Goal: Book appointment/travel/reservation

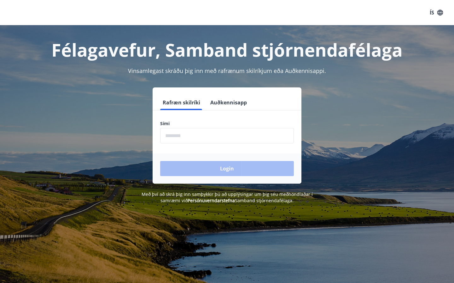
click at [379, 109] on div "Rafræn skilríki Auðkennisapp Sími ​ Login" at bounding box center [227, 136] width 438 height 96
click at [190, 137] on input "phone" at bounding box center [227, 135] width 134 height 15
click at [169, 137] on input "phone" at bounding box center [227, 135] width 134 height 15
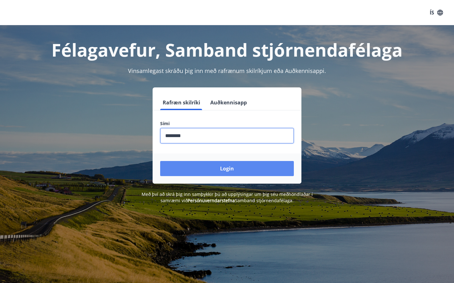
type input "********"
click at [224, 170] on button "Login" at bounding box center [227, 168] width 134 height 15
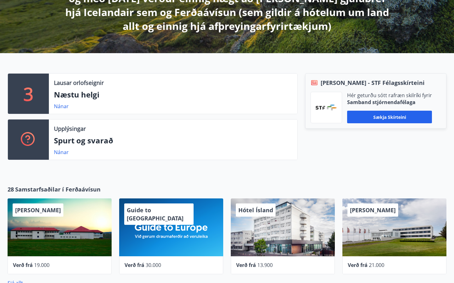
scroll to position [160, 0]
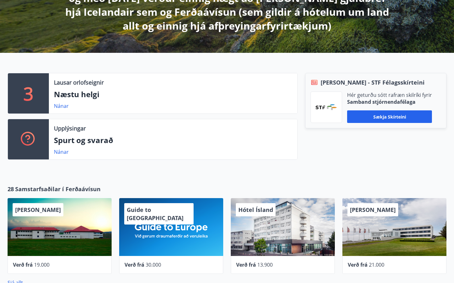
click at [24, 94] on p "3" at bounding box center [28, 94] width 10 height 24
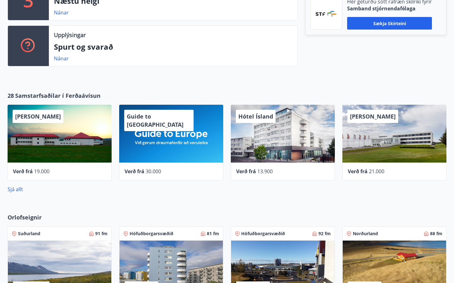
scroll to position [251, 0]
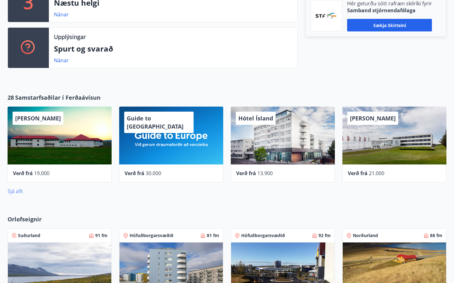
click at [14, 191] on link "Sjá allt" at bounding box center [15, 191] width 15 height 7
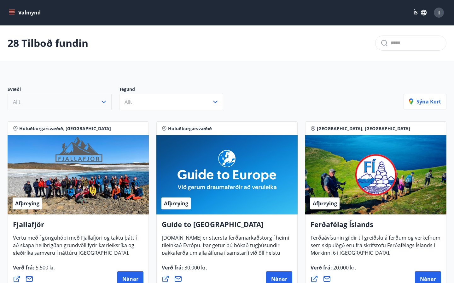
click at [105, 103] on icon "button" at bounding box center [104, 102] width 8 height 8
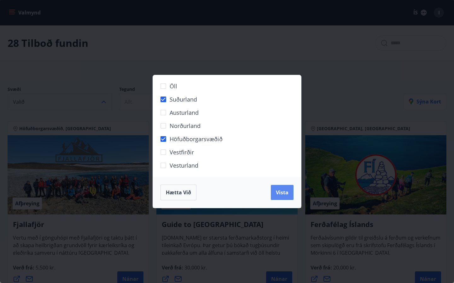
click at [283, 189] on span "Vista" at bounding box center [282, 192] width 13 height 7
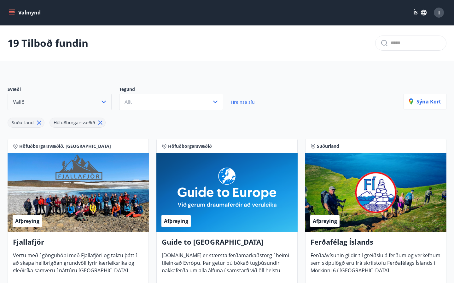
click at [100, 123] on icon at bounding box center [100, 122] width 7 height 7
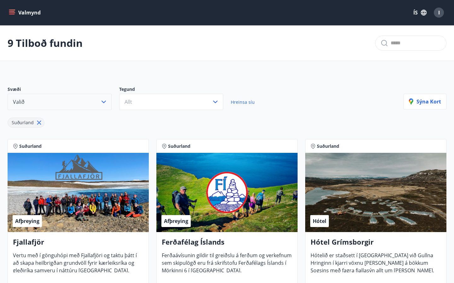
click at [37, 122] on icon at bounding box center [39, 123] width 4 height 4
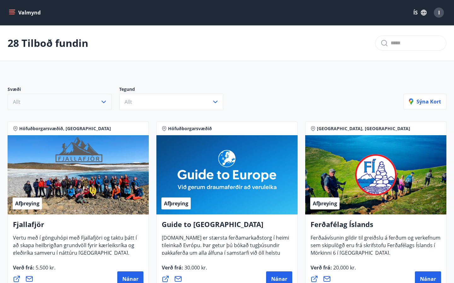
click at [106, 104] on icon "button" at bounding box center [104, 102] width 8 height 8
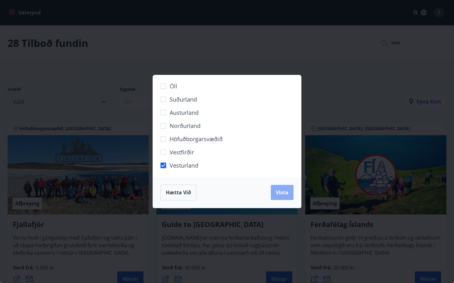
click at [283, 194] on span "Vista" at bounding box center [282, 192] width 13 height 7
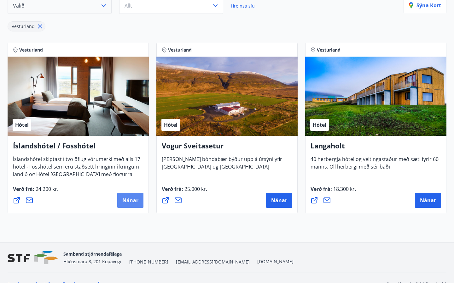
scroll to position [96, 0]
click at [125, 202] on span "Nánar" at bounding box center [130, 200] width 16 height 7
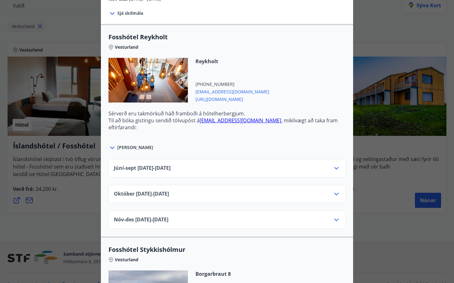
scroll to position [197, 0]
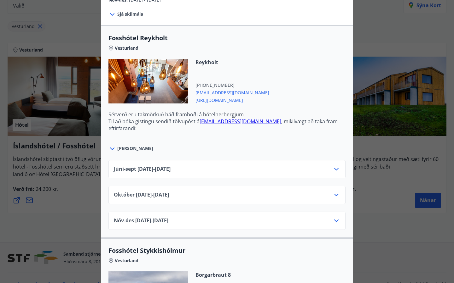
click at [338, 169] on icon at bounding box center [336, 170] width 8 height 8
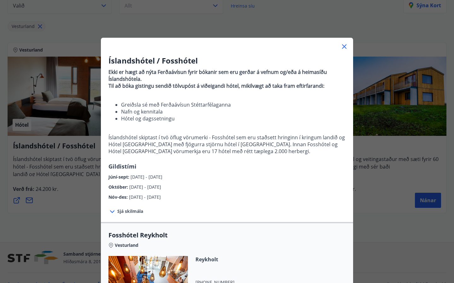
scroll to position [0, 0]
click at [345, 45] on icon at bounding box center [344, 47] width 8 height 8
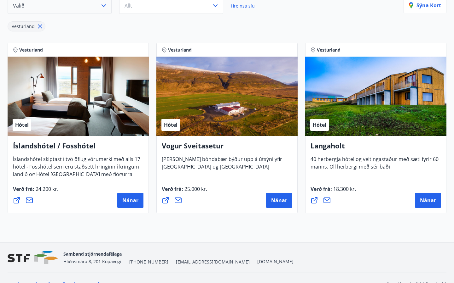
click at [333, 124] on div "Hótel" at bounding box center [375, 96] width 141 height 79
click at [429, 198] on span "Nánar" at bounding box center [428, 200] width 16 height 7
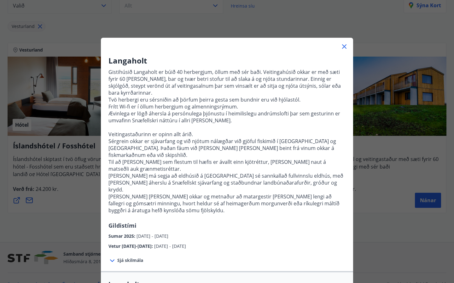
click at [345, 45] on icon at bounding box center [344, 46] width 4 height 4
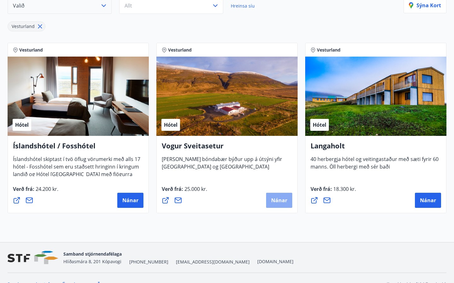
click at [281, 199] on span "Nánar" at bounding box center [279, 200] width 16 height 7
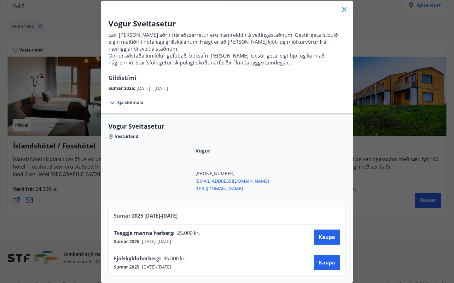
scroll to position [37, 0]
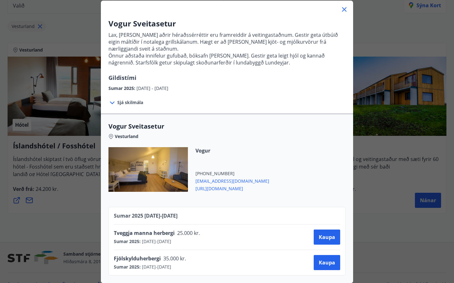
click at [343, 8] on icon at bounding box center [344, 9] width 4 height 4
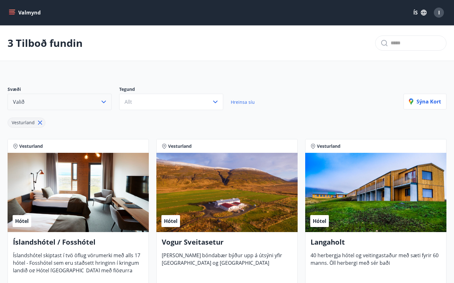
scroll to position [0, 0]
click at [13, 14] on icon "menu" at bounding box center [12, 12] width 6 height 6
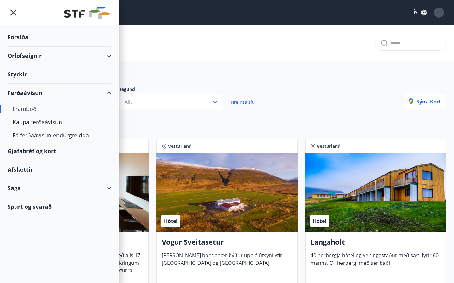
click at [105, 54] on div "Orlofseignir" at bounding box center [60, 56] width 104 height 19
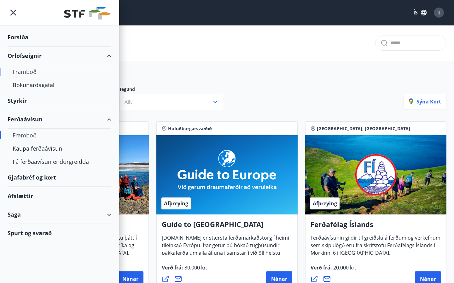
click at [32, 70] on div "Framboð" at bounding box center [60, 71] width 94 height 13
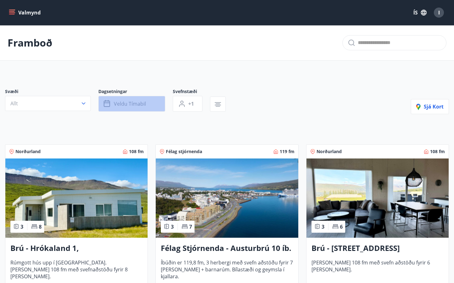
click at [118, 106] on span "Veldu tímabil" at bounding box center [130, 103] width 32 height 7
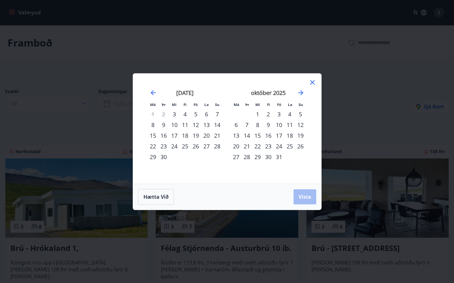
click at [195, 115] on div "5" at bounding box center [195, 114] width 11 height 11
click at [196, 124] on div "12" at bounding box center [195, 125] width 11 height 11
click at [310, 199] on span "Vista" at bounding box center [304, 197] width 13 height 7
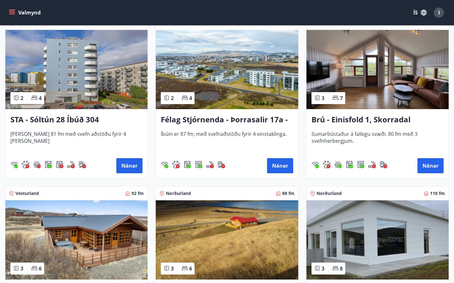
scroll to position [467, 0]
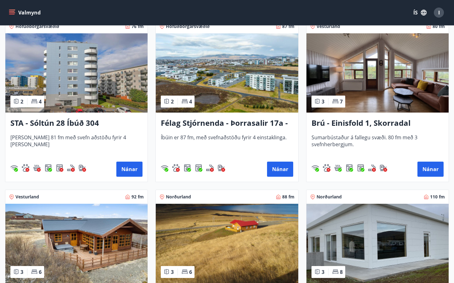
click at [365, 123] on h3 "Brú - Einisfold 1, Skorradal" at bounding box center [377, 123] width 132 height 11
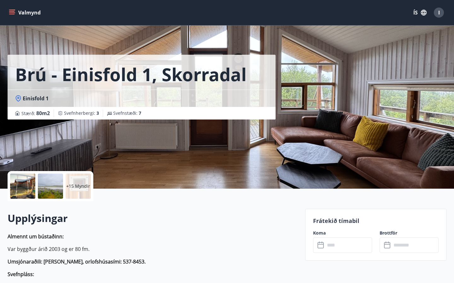
click at [77, 188] on p "+15 Myndir" at bounding box center [78, 186] width 24 height 6
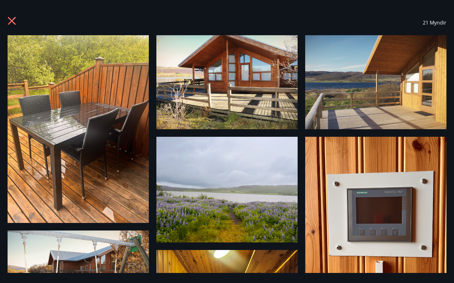
click at [11, 22] on icon at bounding box center [12, 21] width 8 height 8
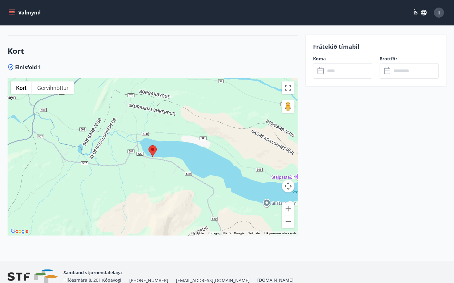
scroll to position [1075, 0]
click at [287, 222] on button "Minnka" at bounding box center [288, 221] width 13 height 13
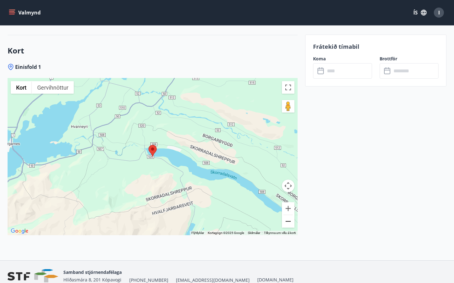
click at [287, 222] on button "Minnka" at bounding box center [288, 221] width 13 height 13
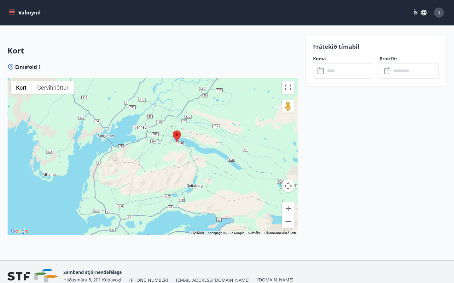
drag, startPoint x: 163, startPoint y: 189, endPoint x: 186, endPoint y: 174, distance: 27.3
click at [186, 175] on div at bounding box center [153, 156] width 290 height 157
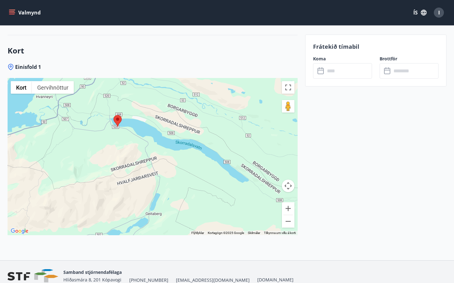
drag, startPoint x: 88, startPoint y: 139, endPoint x: 79, endPoint y: 144, distance: 10.1
click at [79, 144] on div at bounding box center [153, 156] width 290 height 157
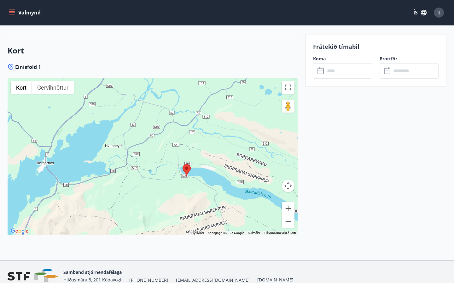
drag, startPoint x: 171, startPoint y: 169, endPoint x: 241, endPoint y: 220, distance: 86.9
click at [241, 220] on div at bounding box center [153, 156] width 290 height 157
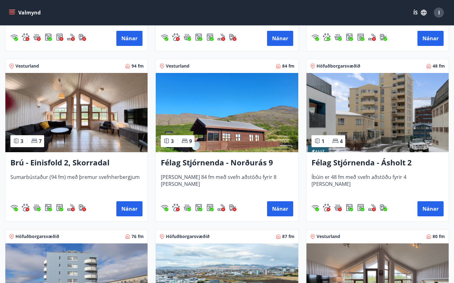
scroll to position [257, 0]
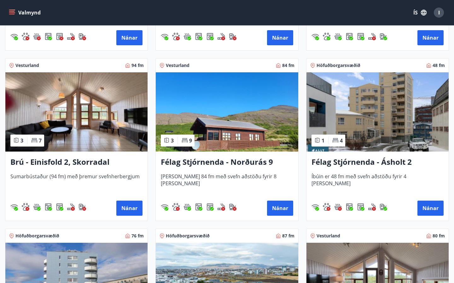
click at [231, 135] on img at bounding box center [227, 111] width 142 height 79
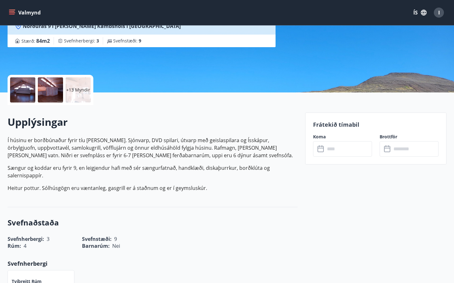
scroll to position [84, 0]
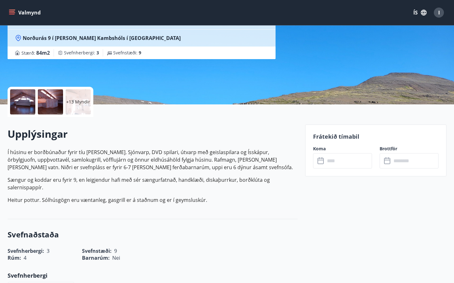
click at [80, 96] on div "+13 Myndir" at bounding box center [78, 101] width 25 height 25
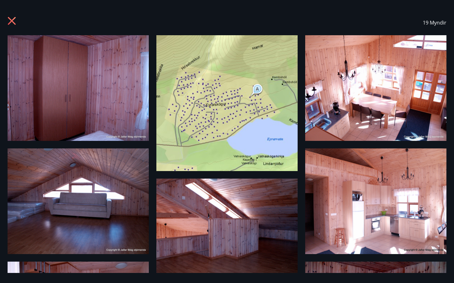
scroll to position [0, 0]
click at [15, 22] on icon at bounding box center [13, 22] width 10 height 10
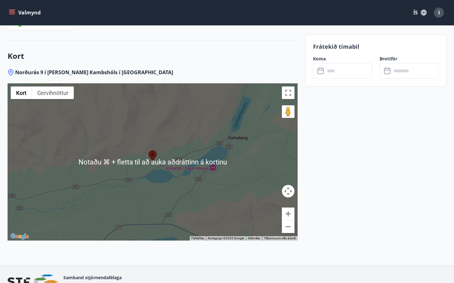
scroll to position [933, 0]
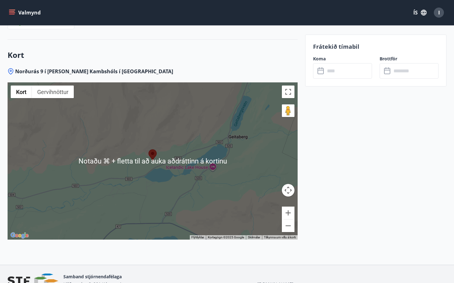
click at [264, 208] on div at bounding box center [153, 161] width 290 height 157
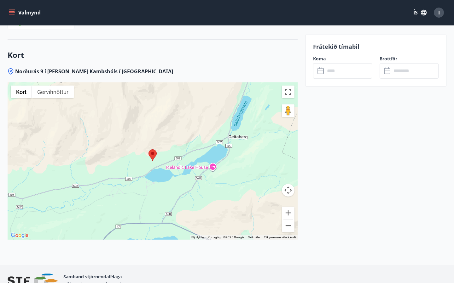
click at [289, 226] on button "Minnka" at bounding box center [288, 226] width 13 height 13
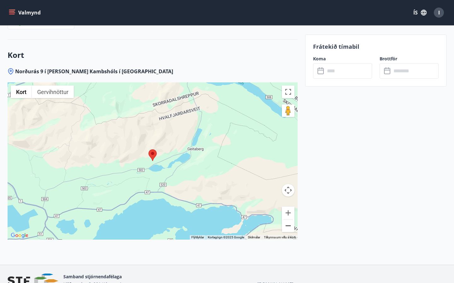
click at [289, 226] on button "Minnka" at bounding box center [288, 226] width 13 height 13
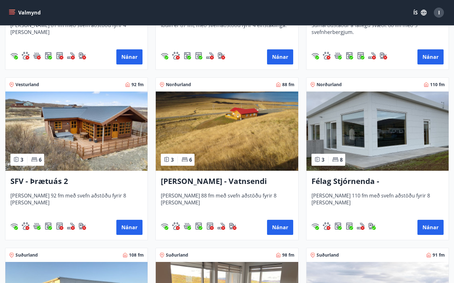
scroll to position [580, 0]
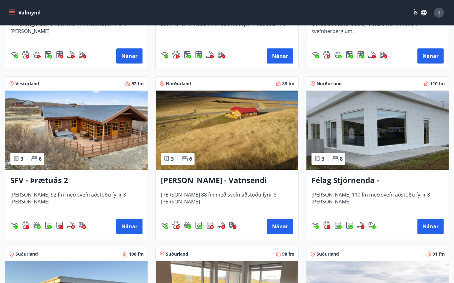
click at [211, 155] on img at bounding box center [227, 130] width 142 height 79
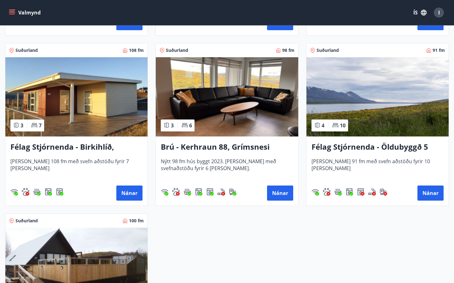
scroll to position [785, 0]
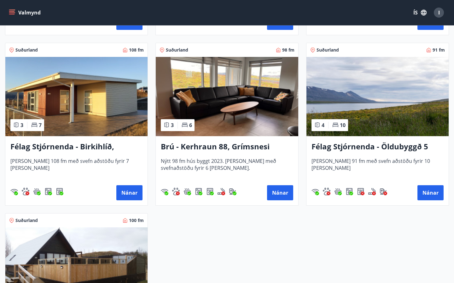
click at [68, 111] on img at bounding box center [76, 96] width 142 height 79
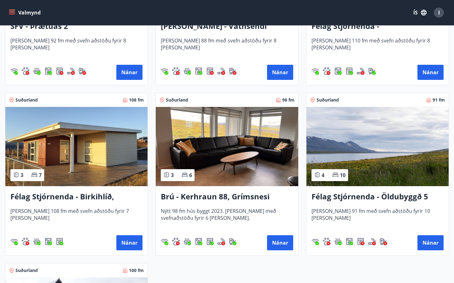
scroll to position [738, 0]
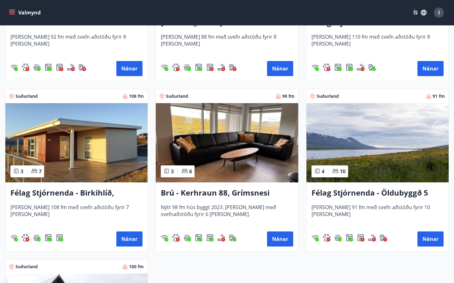
click at [370, 192] on h3 "Félag Stjórnenda - Öldubyggð 5" at bounding box center [377, 193] width 132 height 11
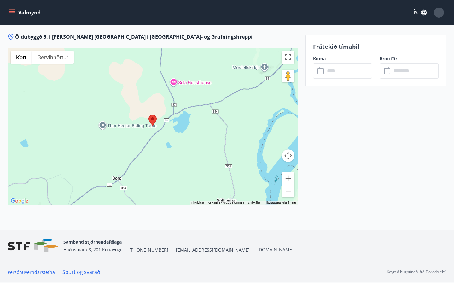
scroll to position [992, 0]
click at [289, 191] on button "Minnka" at bounding box center [288, 191] width 13 height 13
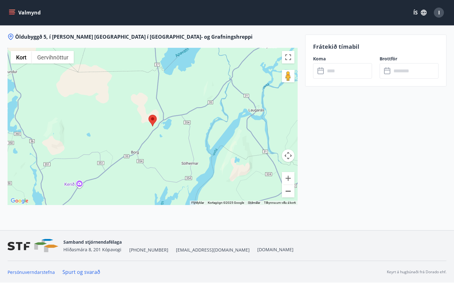
click at [289, 191] on button "Minnka" at bounding box center [288, 191] width 13 height 13
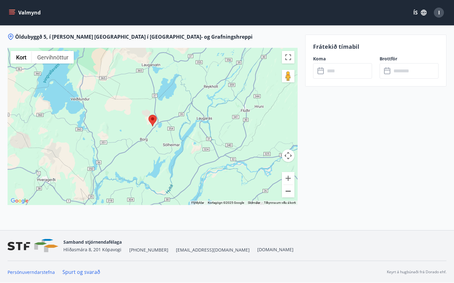
click at [289, 191] on button "Minnka" at bounding box center [288, 191] width 13 height 13
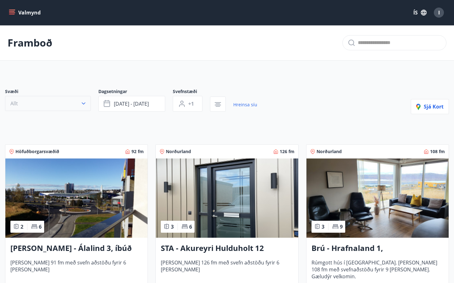
click at [83, 103] on icon "button" at bounding box center [83, 103] width 6 height 6
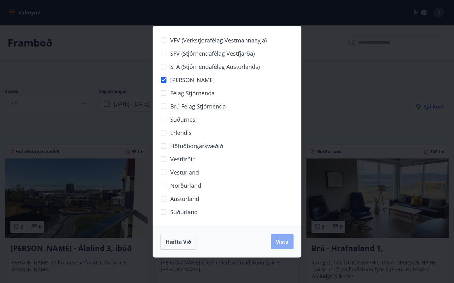
click at [277, 243] on span "Vista" at bounding box center [282, 242] width 13 height 7
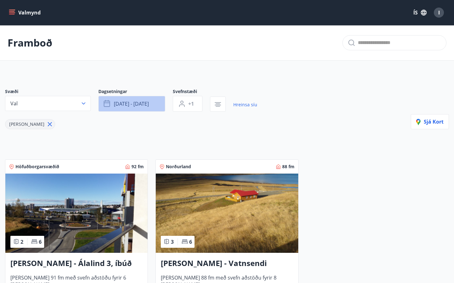
click at [133, 105] on span "[DATE] - [DATE]" at bounding box center [131, 103] width 35 height 7
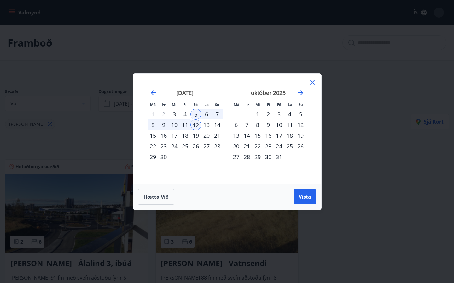
click at [216, 115] on div "7" at bounding box center [217, 114] width 11 height 11
click at [155, 124] on div "8" at bounding box center [152, 125] width 11 height 11
click at [303, 195] on span "Vista" at bounding box center [304, 197] width 13 height 7
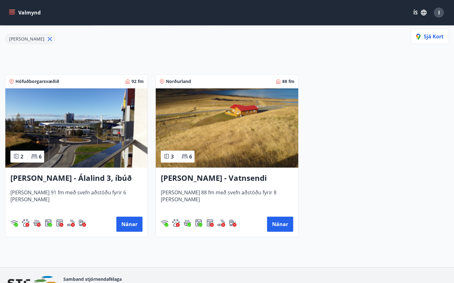
scroll to position [86, 0]
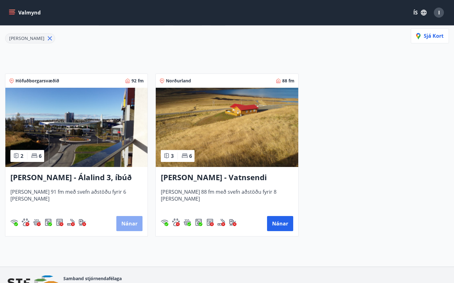
click at [128, 226] on button "Nánar" at bounding box center [129, 223] width 26 height 15
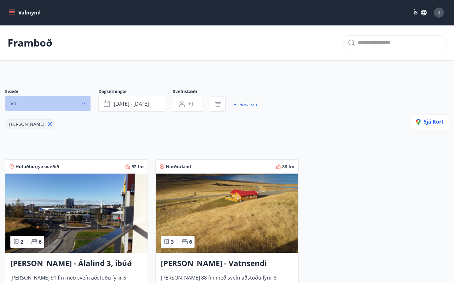
click at [87, 102] on button "Val" at bounding box center [48, 103] width 86 height 15
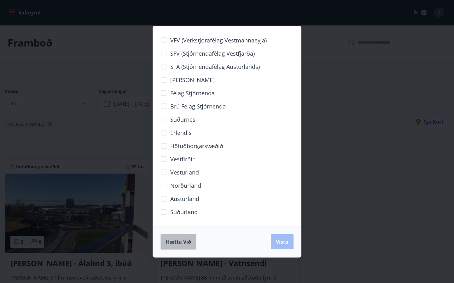
click at [177, 244] on span "Hætta við" at bounding box center [178, 242] width 25 height 7
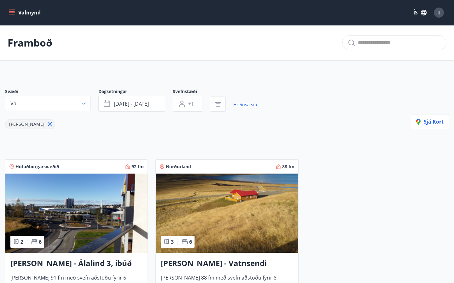
click at [46, 126] on icon at bounding box center [49, 124] width 7 height 7
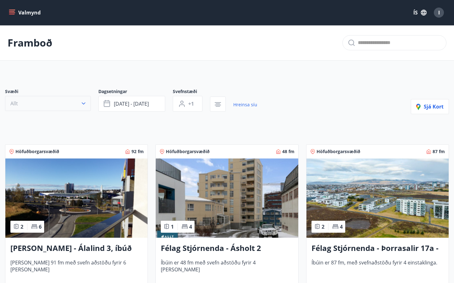
click at [84, 104] on icon "button" at bounding box center [84, 104] width 4 height 2
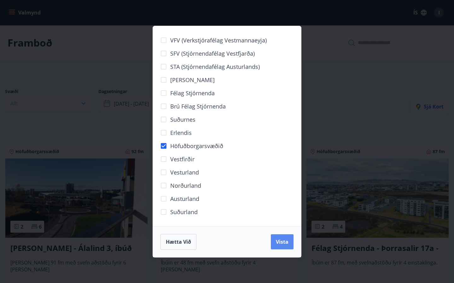
click at [278, 247] on button "Vista" at bounding box center [282, 242] width 23 height 15
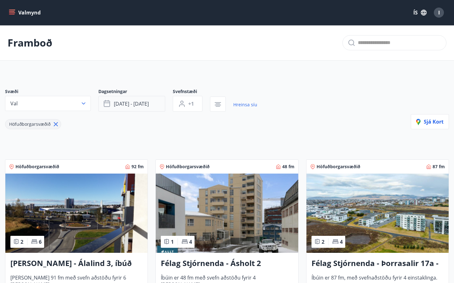
click at [131, 105] on span "[DATE] - [DATE]" at bounding box center [131, 103] width 35 height 7
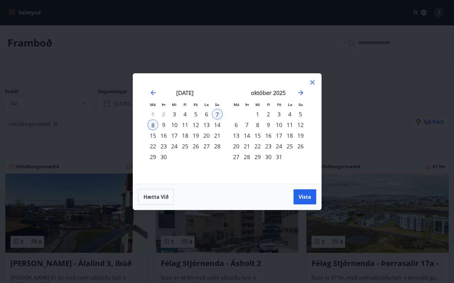
click at [156, 136] on div "15" at bounding box center [152, 135] width 11 height 11
click at [160, 136] on div "16" at bounding box center [163, 135] width 11 height 11
click at [299, 192] on button "Vista" at bounding box center [304, 197] width 23 height 15
